Goal: Find contact information: Obtain details needed to contact an individual or organization

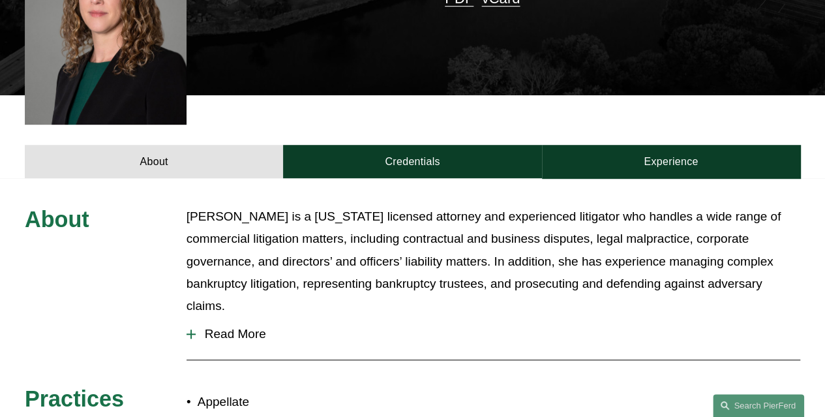
click at [323, 263] on p "[PERSON_NAME] is a [US_STATE] licensed attorney and experienced litigator who h…" at bounding box center [494, 262] width 614 height 112
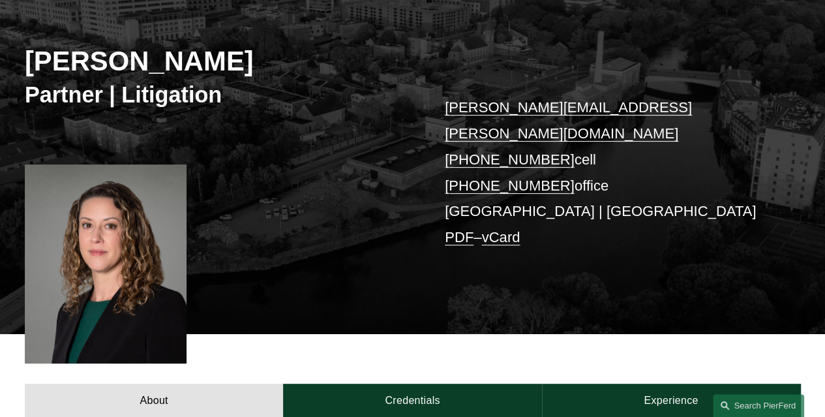
scroll to position [159, 0]
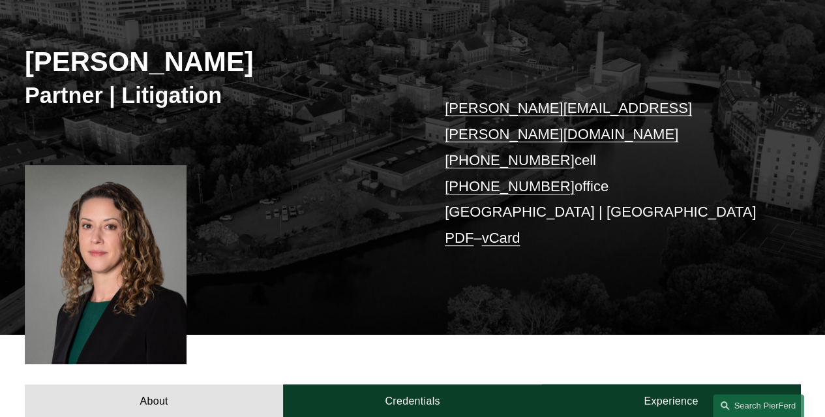
click at [462, 230] on link "PDF" at bounding box center [459, 238] width 29 height 16
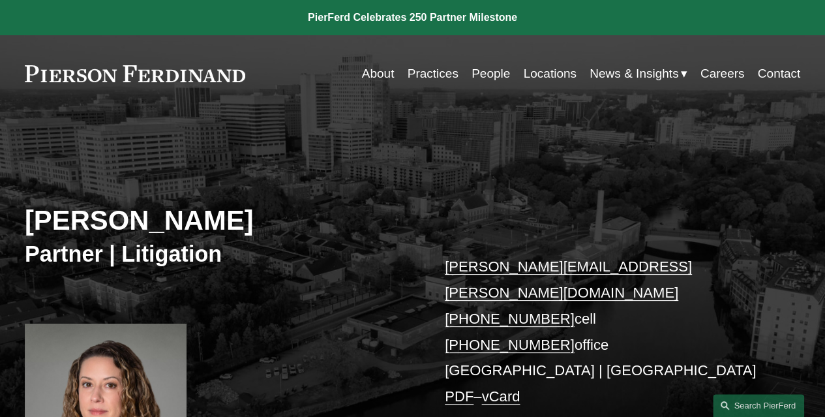
click at [538, 72] on link "Locations" at bounding box center [549, 73] width 53 height 25
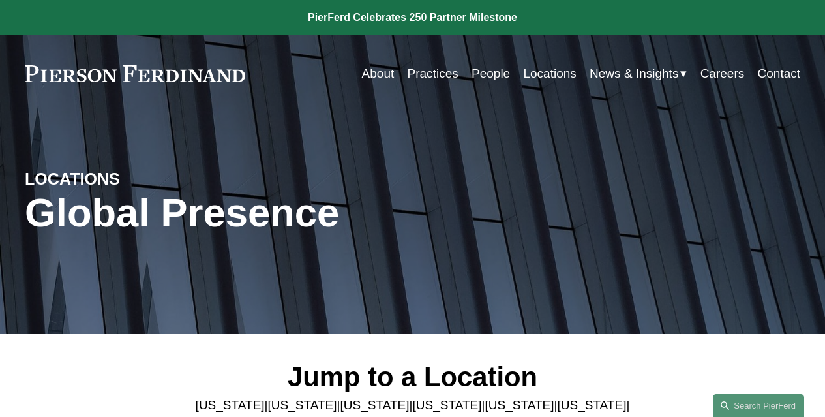
scroll to position [205, 0]
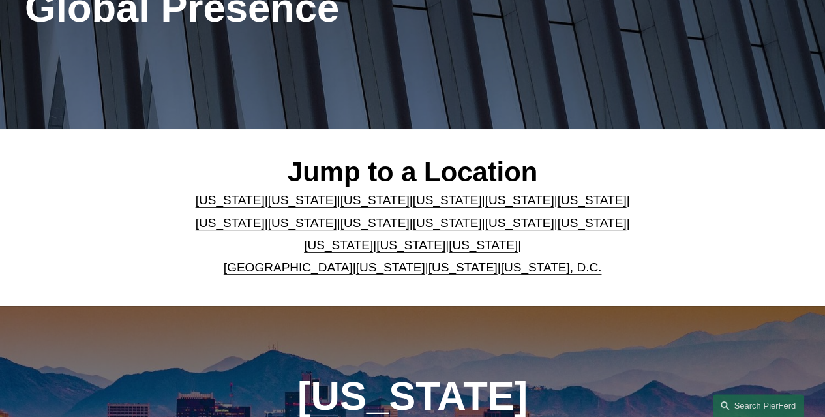
click at [534, 271] on link "Washington, D.C." at bounding box center [551, 267] width 101 height 14
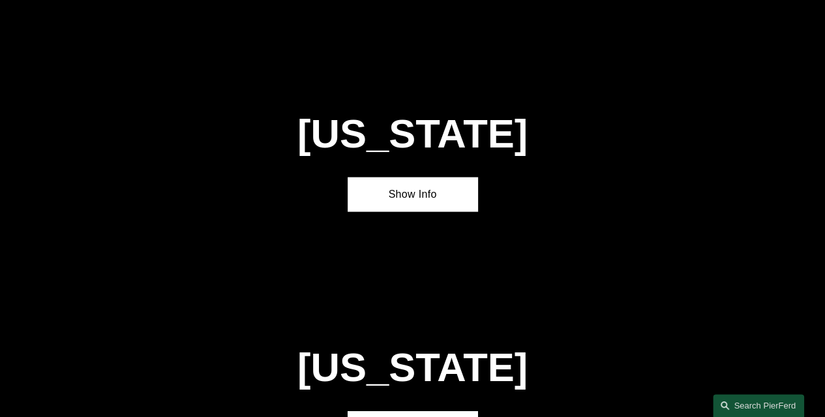
scroll to position [1167, 0]
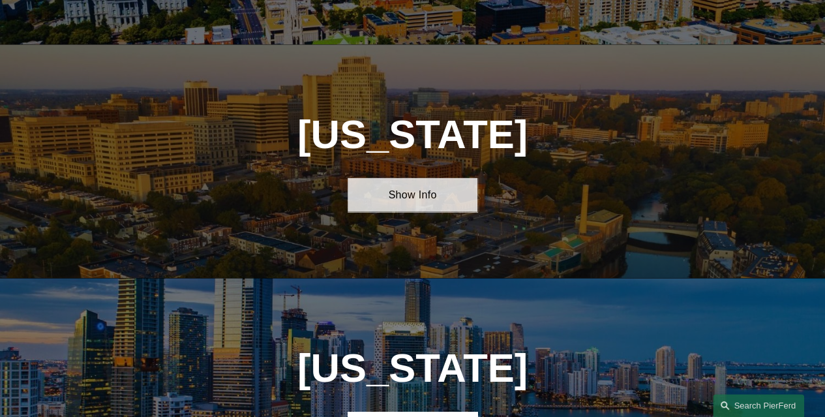
click at [429, 211] on link "Show Info" at bounding box center [412, 193] width 129 height 33
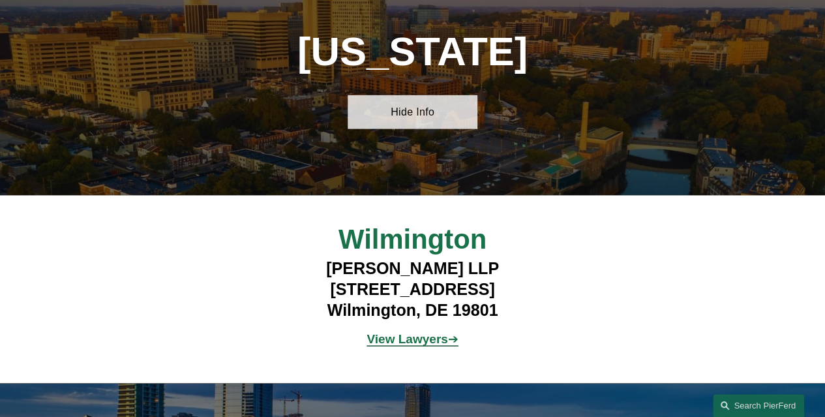
scroll to position [1258, 0]
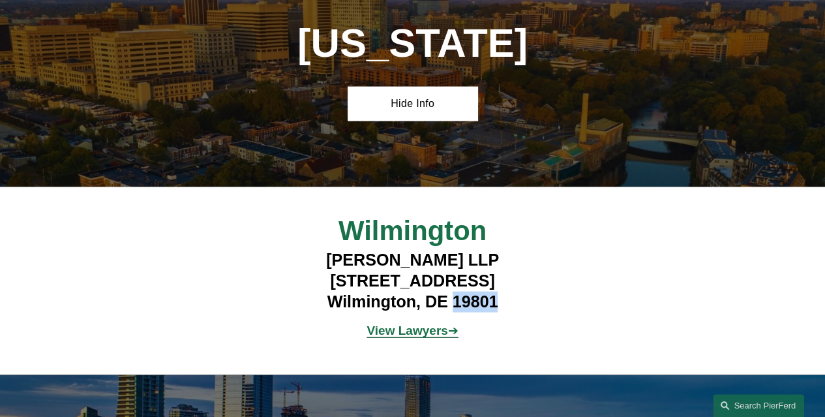
drag, startPoint x: 501, startPoint y: 320, endPoint x: 455, endPoint y: 320, distance: 46.3
click at [455, 313] on h4 "Pierson Ferdinand LLP 112 French Street Wilmington, DE 19801" at bounding box center [412, 281] width 323 height 63
copy h4 "19801"
click at [285, 241] on h2 "Wilmington" at bounding box center [412, 231] width 258 height 33
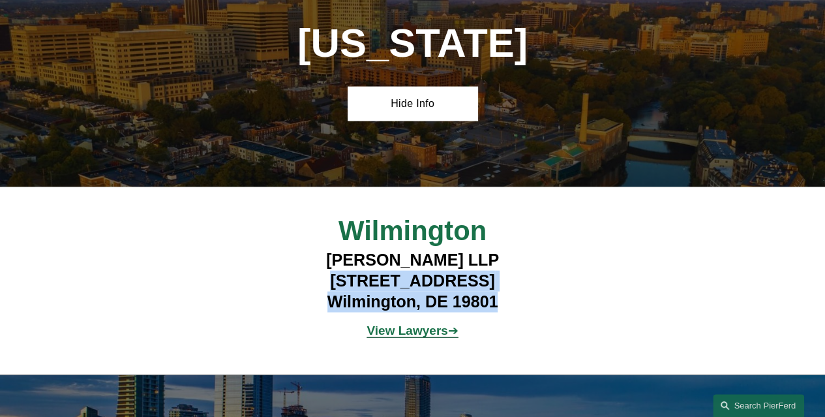
drag, startPoint x: 499, startPoint y: 315, endPoint x: 345, endPoint y: 292, distance: 155.8
click at [345, 292] on h4 "Pierson Ferdinand LLP 112 French Street Wilmington, DE 19801" at bounding box center [412, 281] width 323 height 63
copy h4 "112 French Street Wilmington, DE 19801"
